Goal: Transaction & Acquisition: Purchase product/service

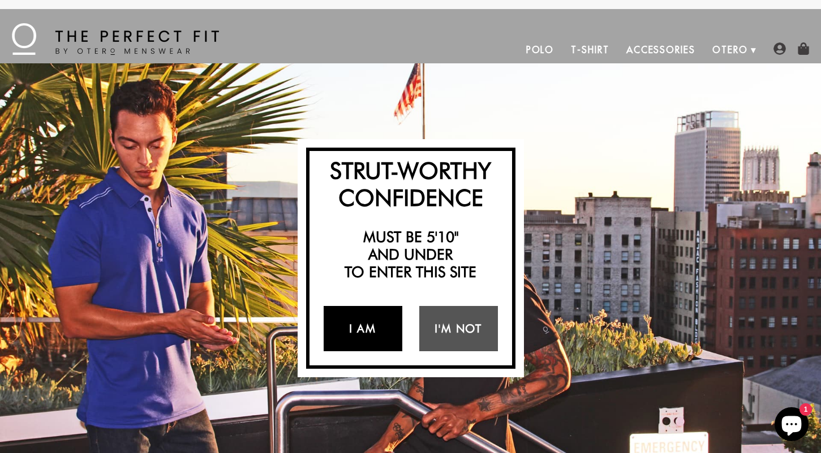
click at [365, 324] on link "I Am" at bounding box center [363, 328] width 79 height 45
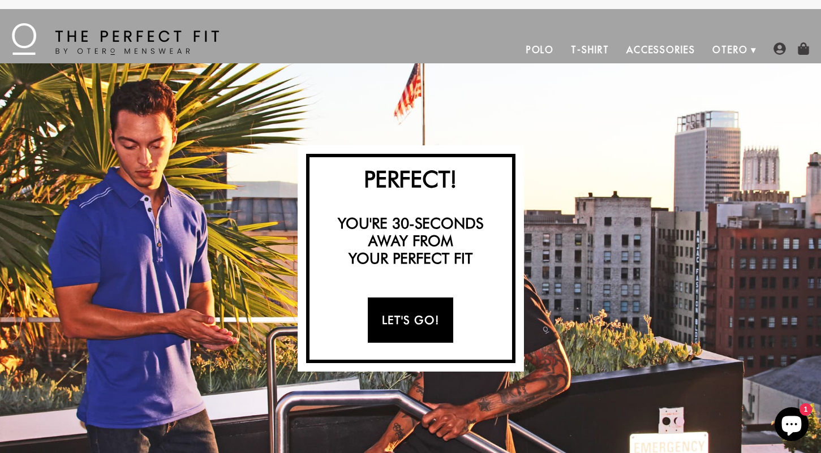
click at [396, 330] on link "Let's Go!" at bounding box center [410, 320] width 85 height 45
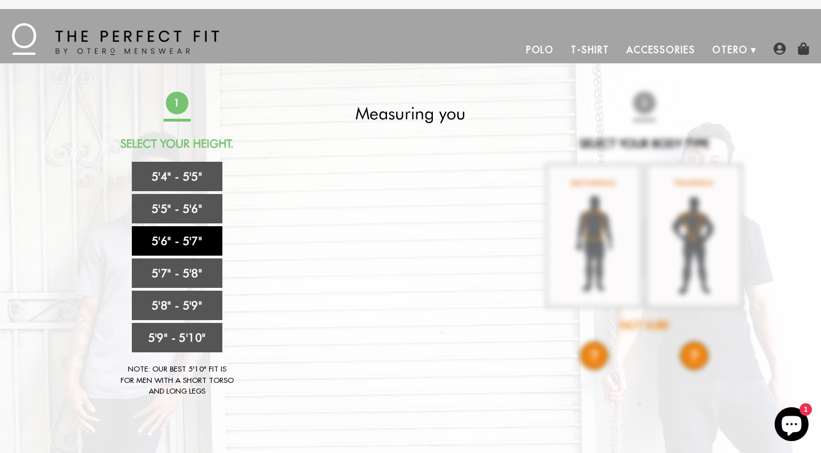
click at [201, 235] on link "5'6" - 5'7"" at bounding box center [177, 240] width 91 height 29
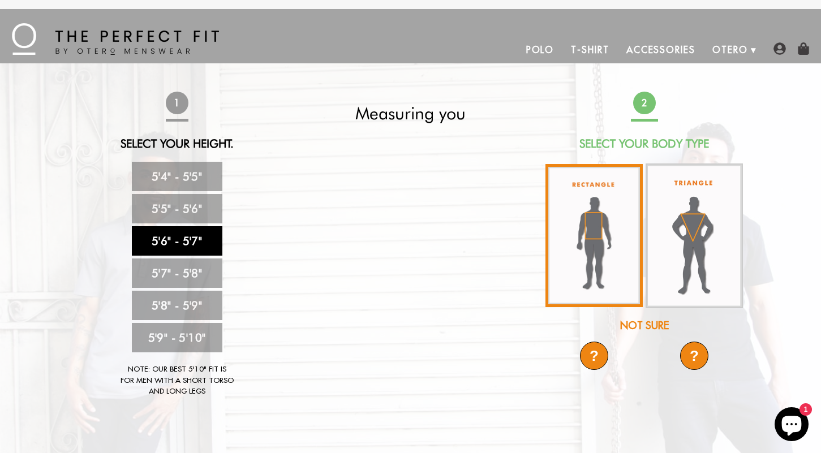
click at [579, 240] on img at bounding box center [593, 235] width 97 height 143
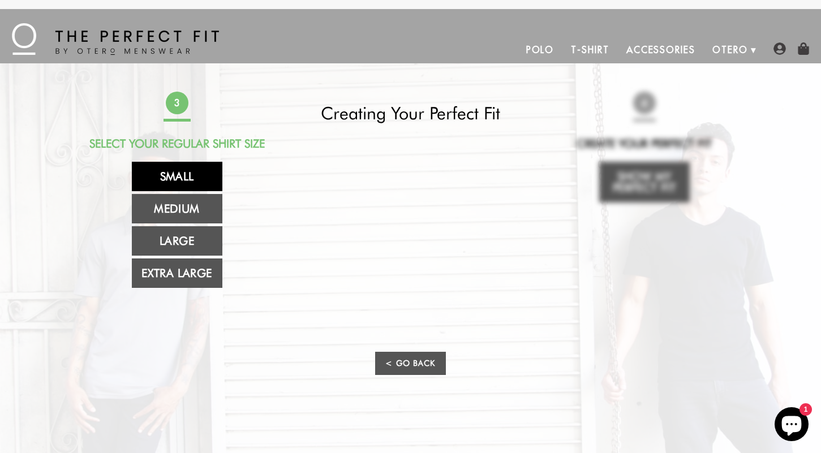
click at [197, 171] on link "Small" at bounding box center [177, 176] width 91 height 29
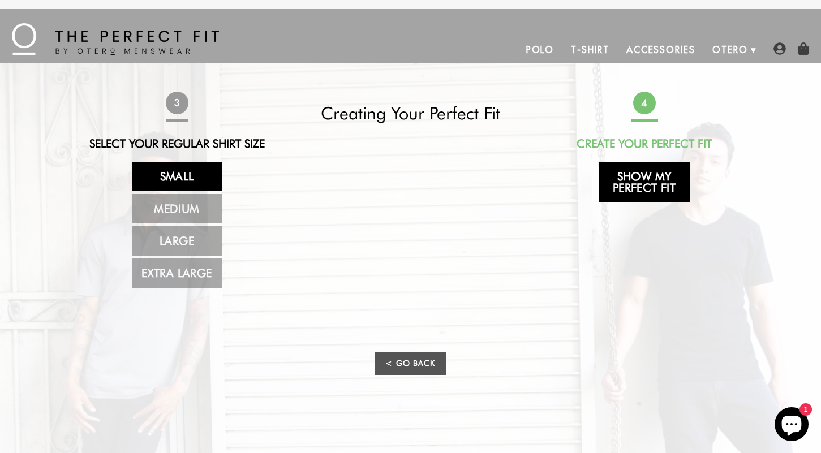
click at [649, 192] on link "Show My Perfect Fit" at bounding box center [644, 182] width 91 height 41
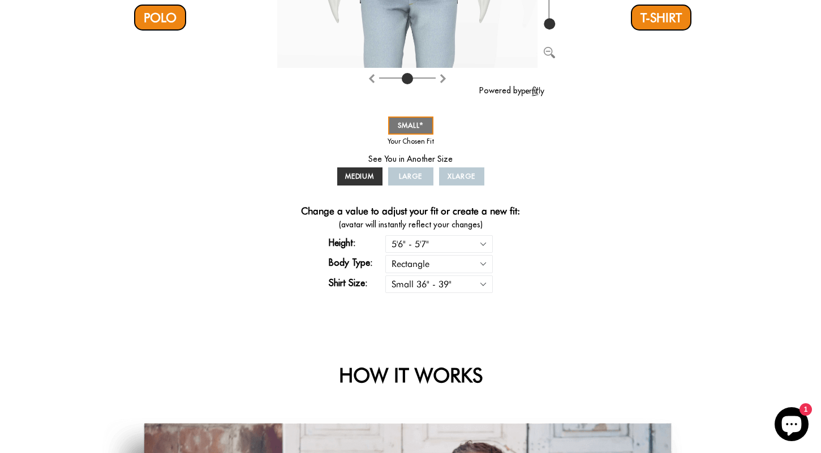
scroll to position [364, 0]
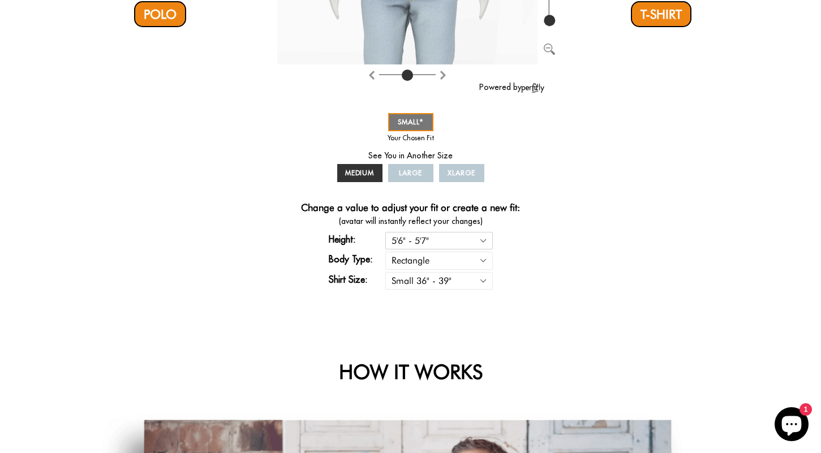
click at [460, 244] on select "5'4" - 5'5" 5'5" - 5'6" 5'6" - 5'7" 5'7" - 5'8" 5'8" - 5'9" 5'9" - 5'10"" at bounding box center [438, 241] width 107 height 18
select select "55-56"
click at [385, 232] on select "5'4" - 5'5" 5'5" - 5'6" 5'6" - 5'7" 5'7" - 5'8" 5'8" - 5'9" 5'9" - 5'10"" at bounding box center [438, 241] width 107 height 18
select select "55-56"
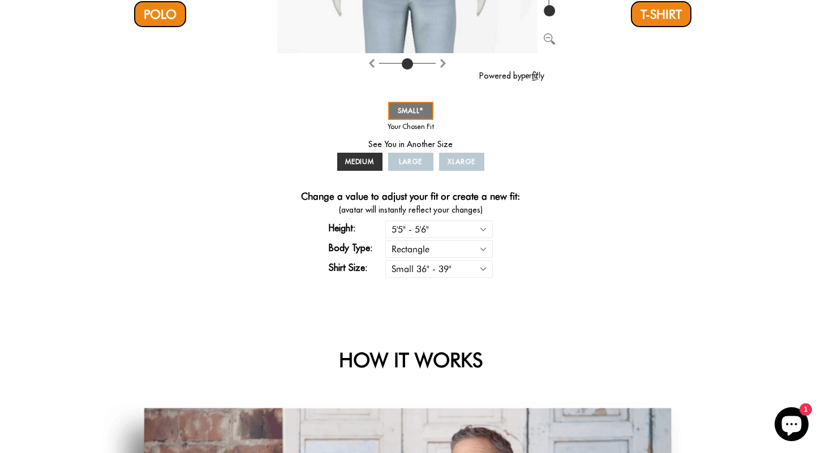
click at [463, 280] on div "You in Your Perfect Fit Powered by SMALL MEDIUM LARGE XLARGE * Your Perfect Fit…" at bounding box center [410, 7] width 267 height 561
click at [460, 269] on select "Small 36" - 39" Medium 40" - 43" Large 44" - 47" Extra Large 48" - 50"" at bounding box center [438, 269] width 107 height 18
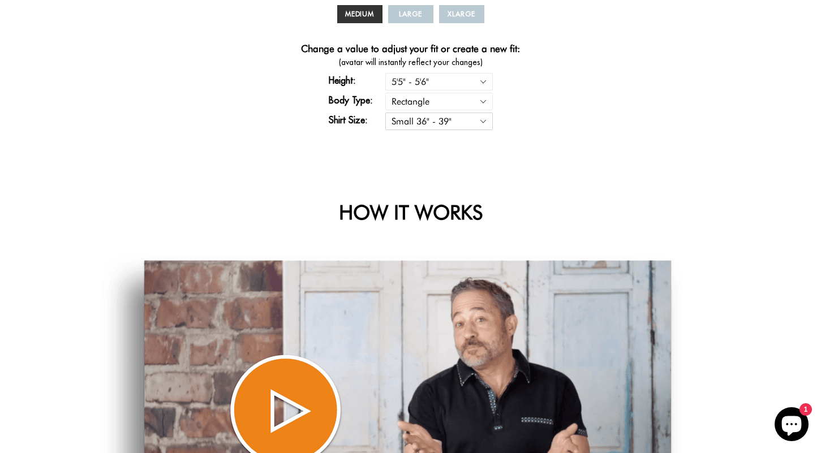
scroll to position [0, 0]
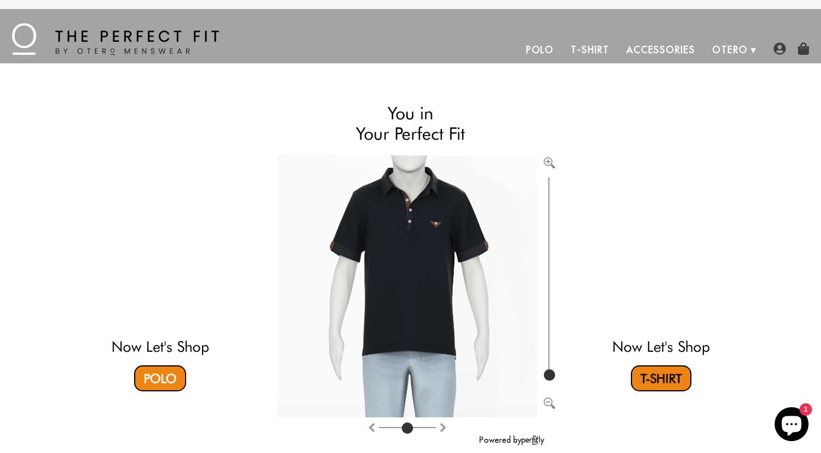
click at [660, 377] on link "T-Shirt" at bounding box center [661, 378] width 61 height 26
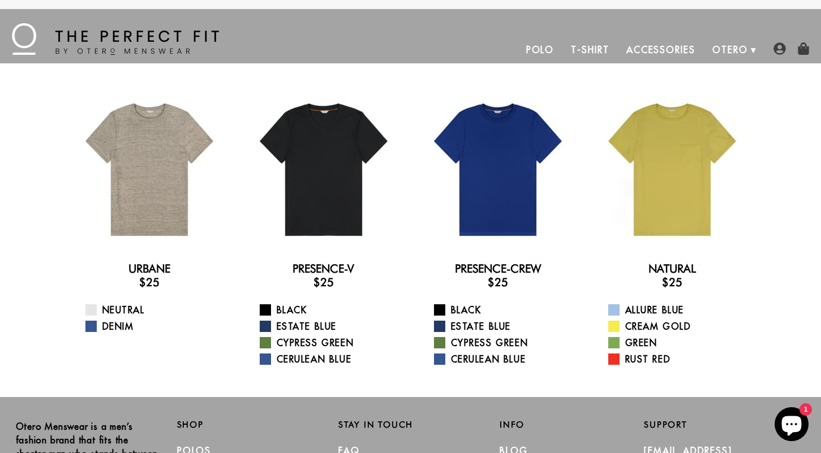
click at [659, 53] on link "Accessories" at bounding box center [661, 49] width 86 height 27
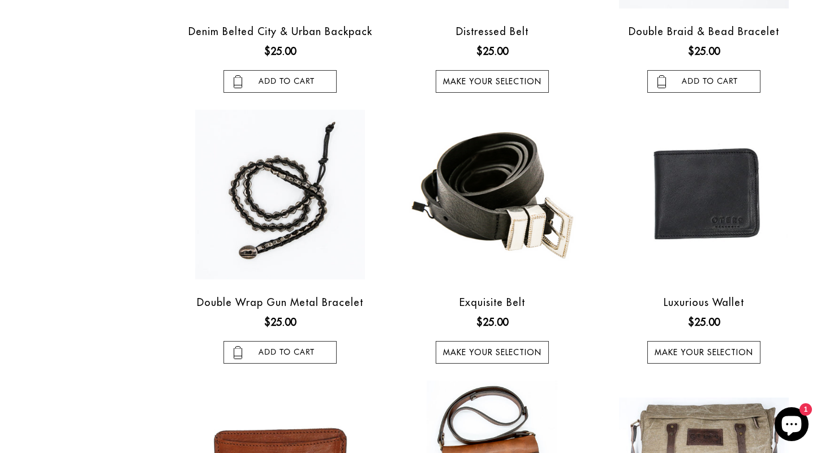
scroll to position [597, 0]
